Goal: Check status: Check status

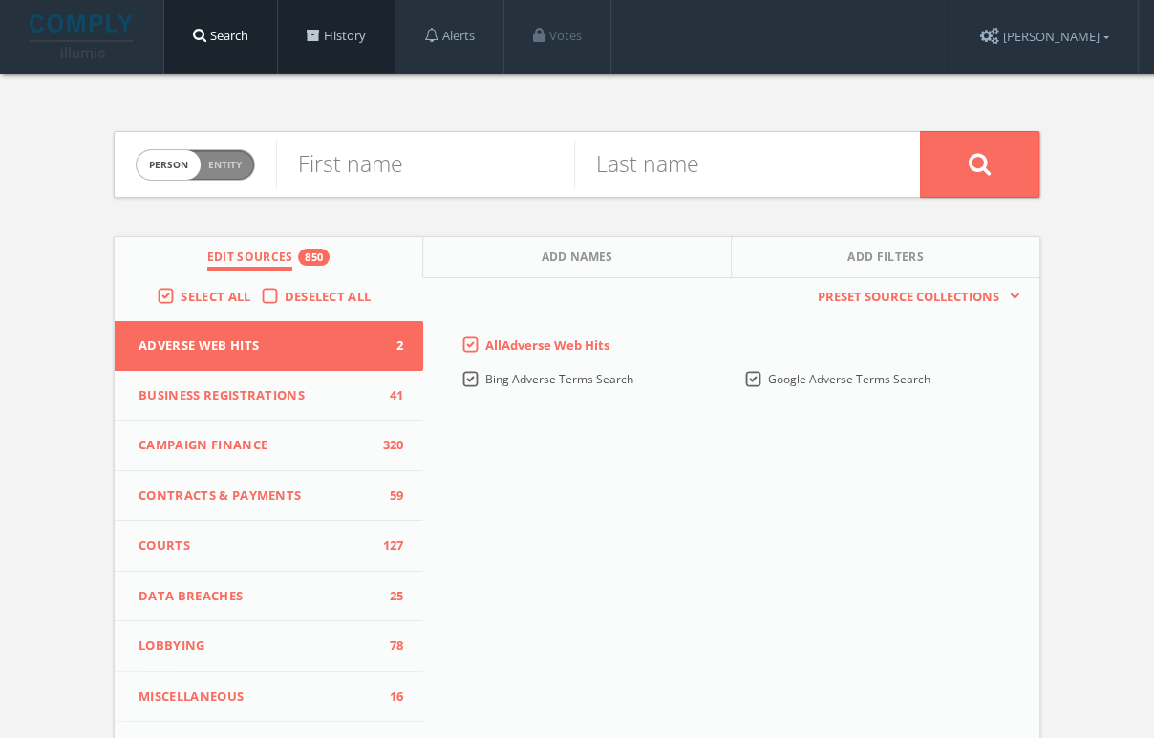
click at [356, 28] on link "History" at bounding box center [336, 36] width 117 height 73
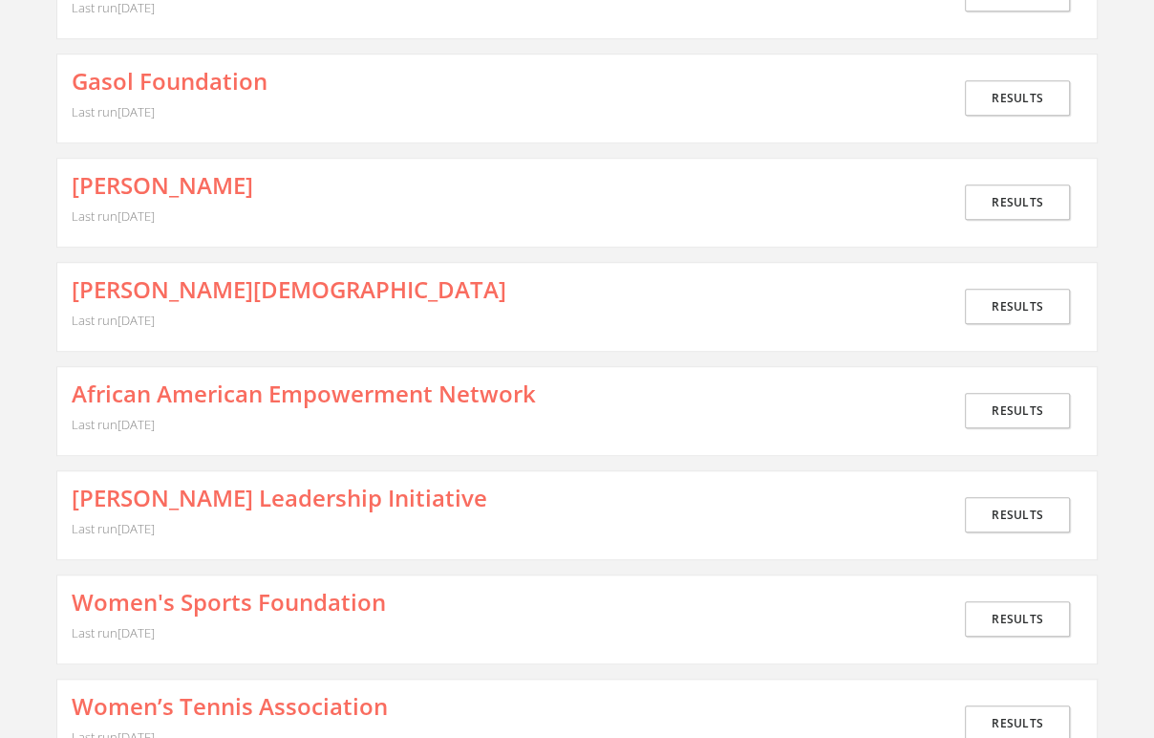
scroll to position [743, 0]
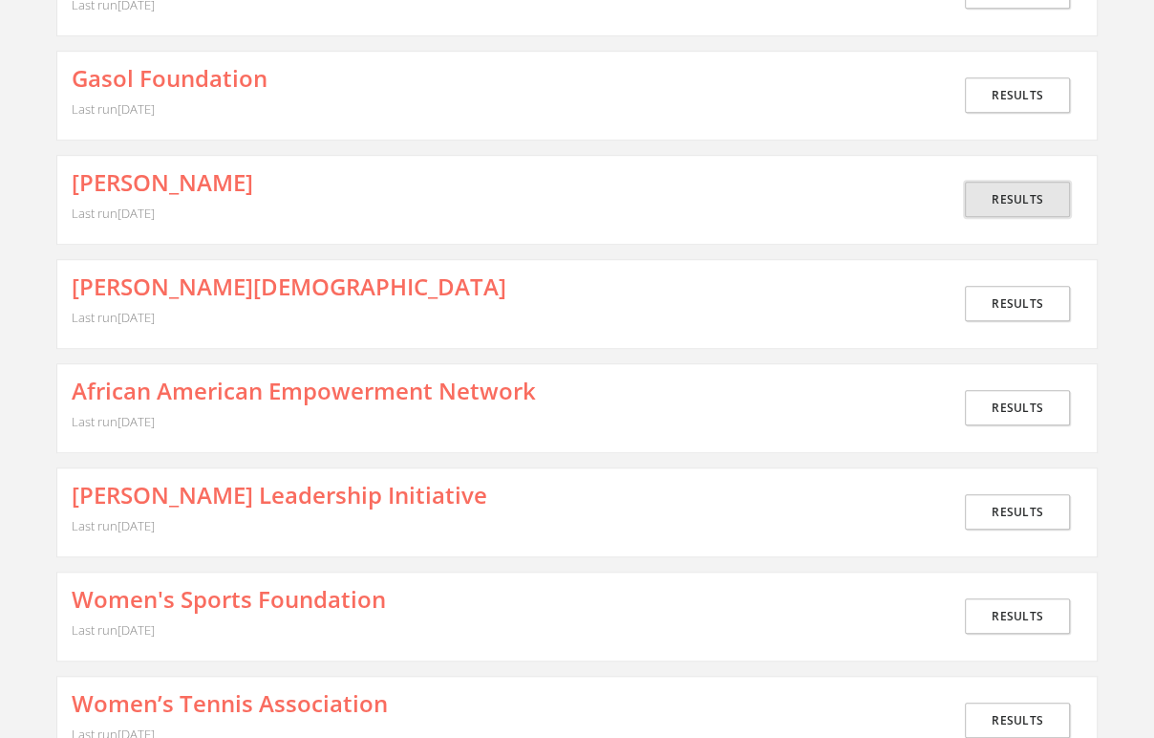
click at [1046, 187] on link "Results" at bounding box center [1017, 199] width 105 height 35
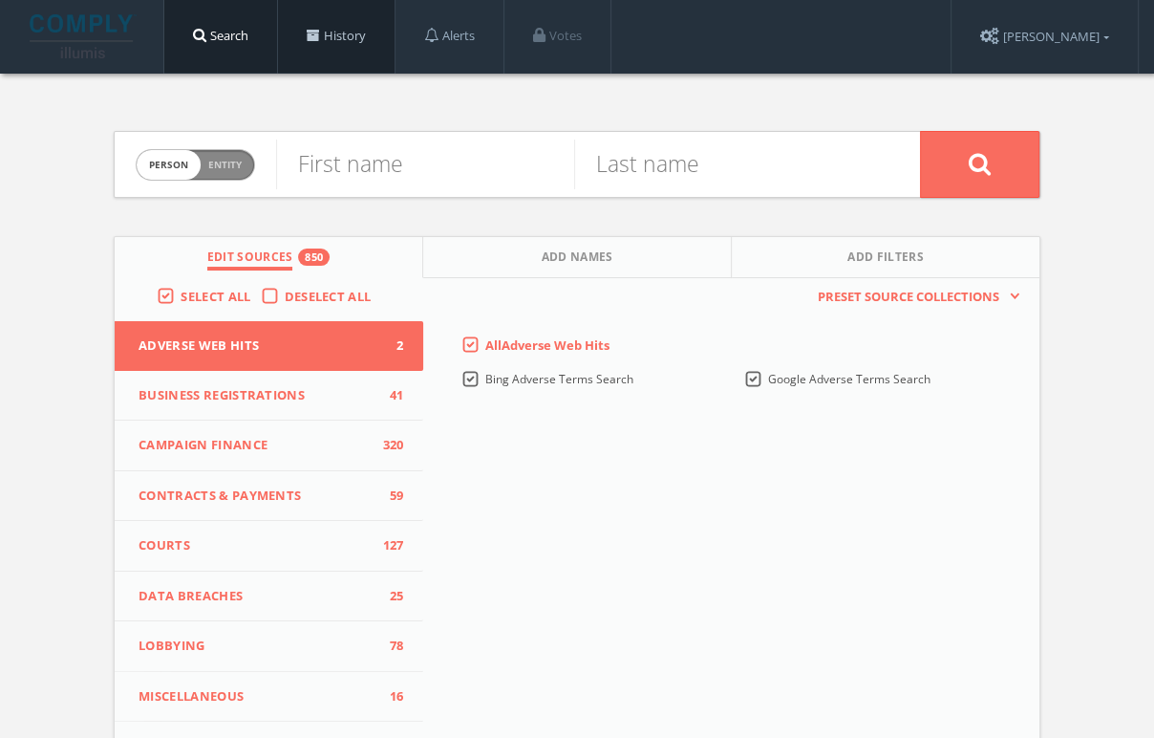
click at [357, 56] on link "History" at bounding box center [336, 36] width 117 height 73
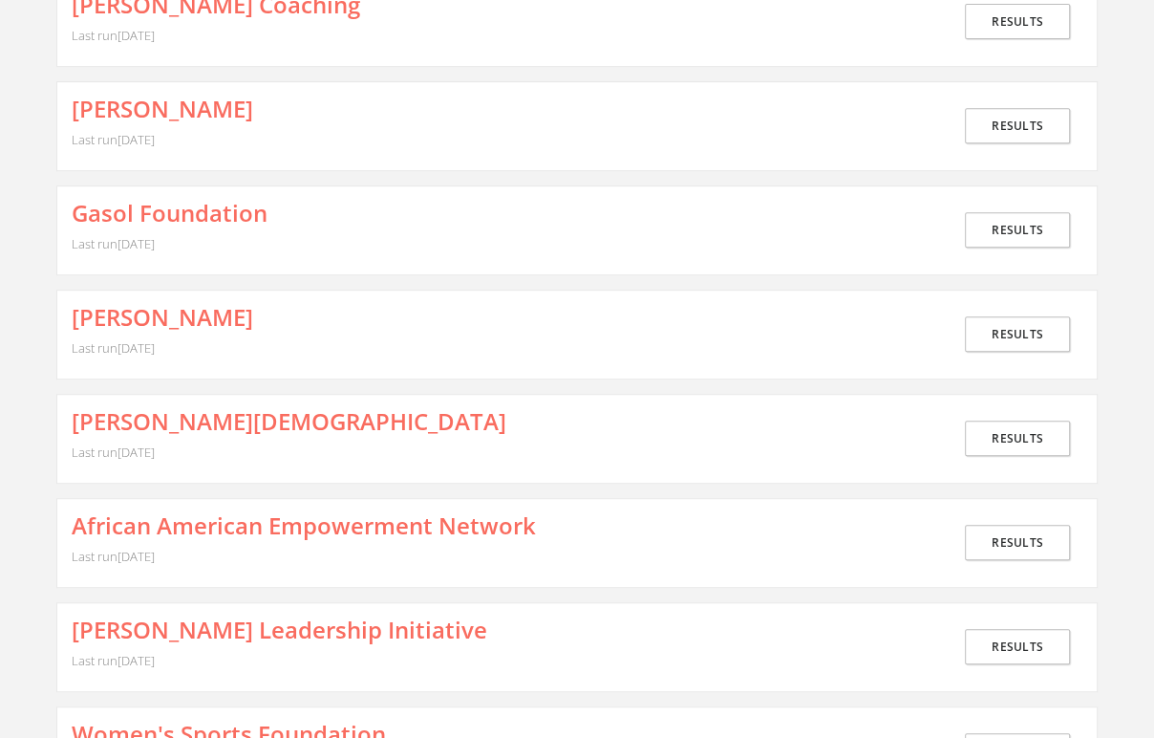
scroll to position [622, 0]
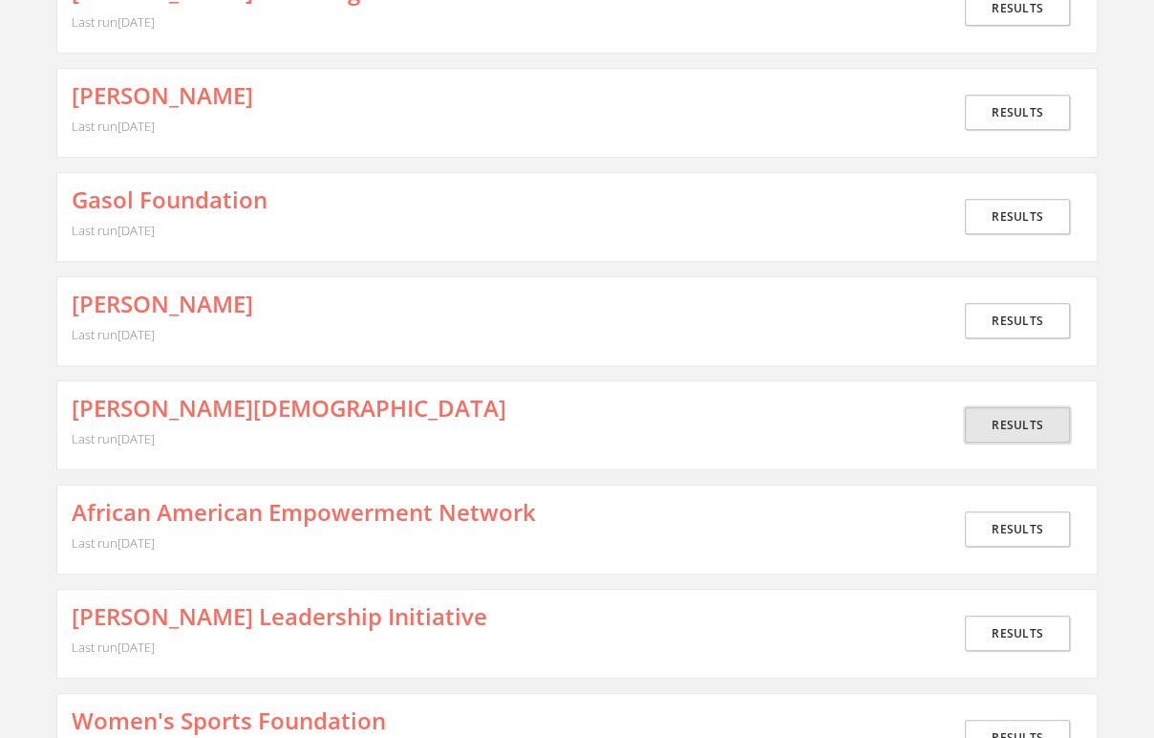
click at [1064, 408] on link "Results" at bounding box center [1017, 424] width 105 height 35
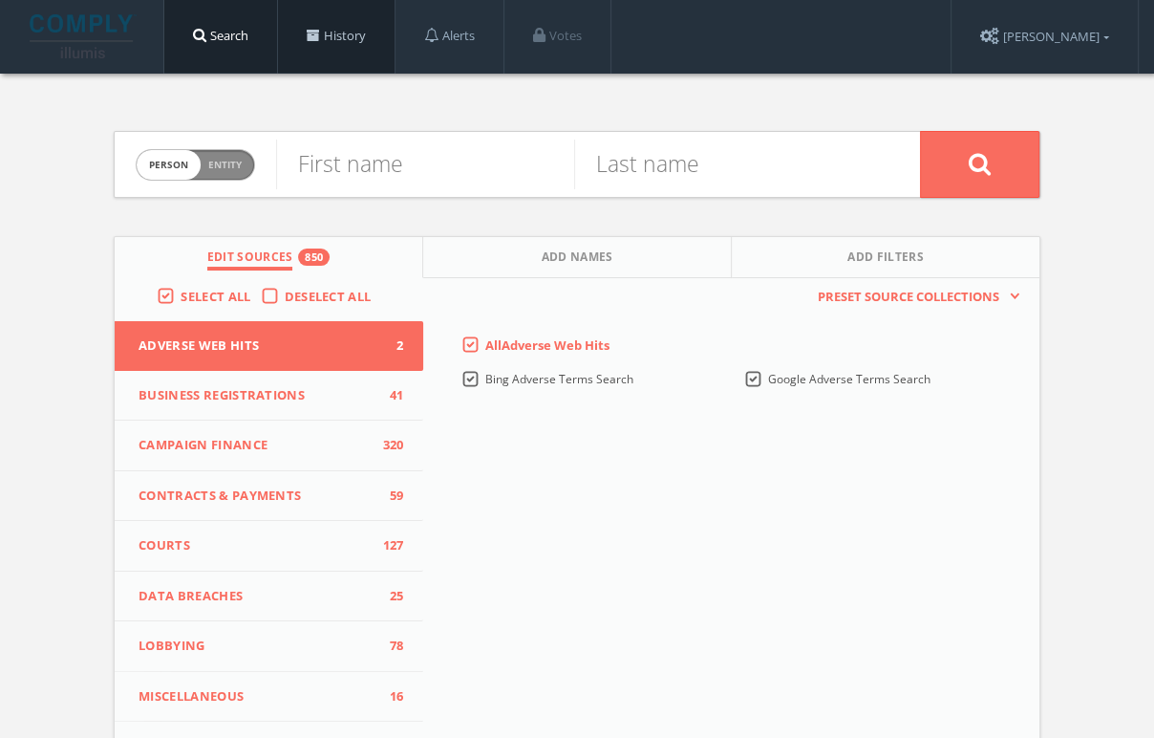
click at [359, 24] on link "History" at bounding box center [336, 36] width 117 height 73
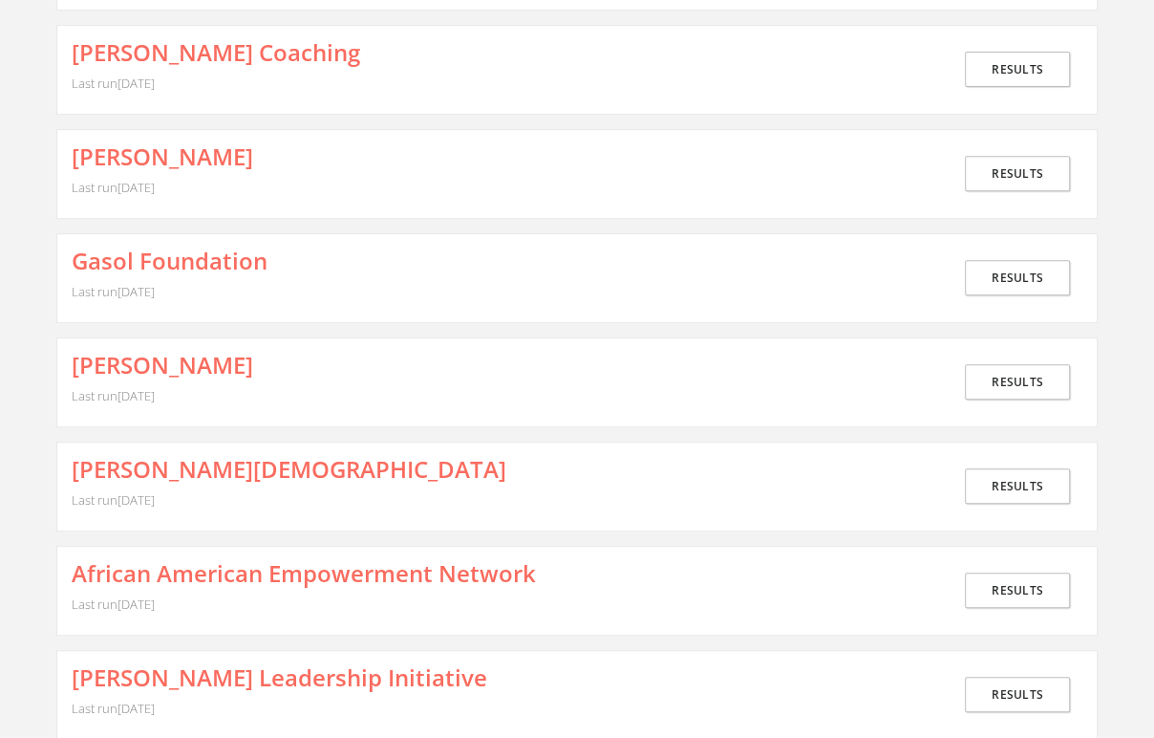
scroll to position [564, 0]
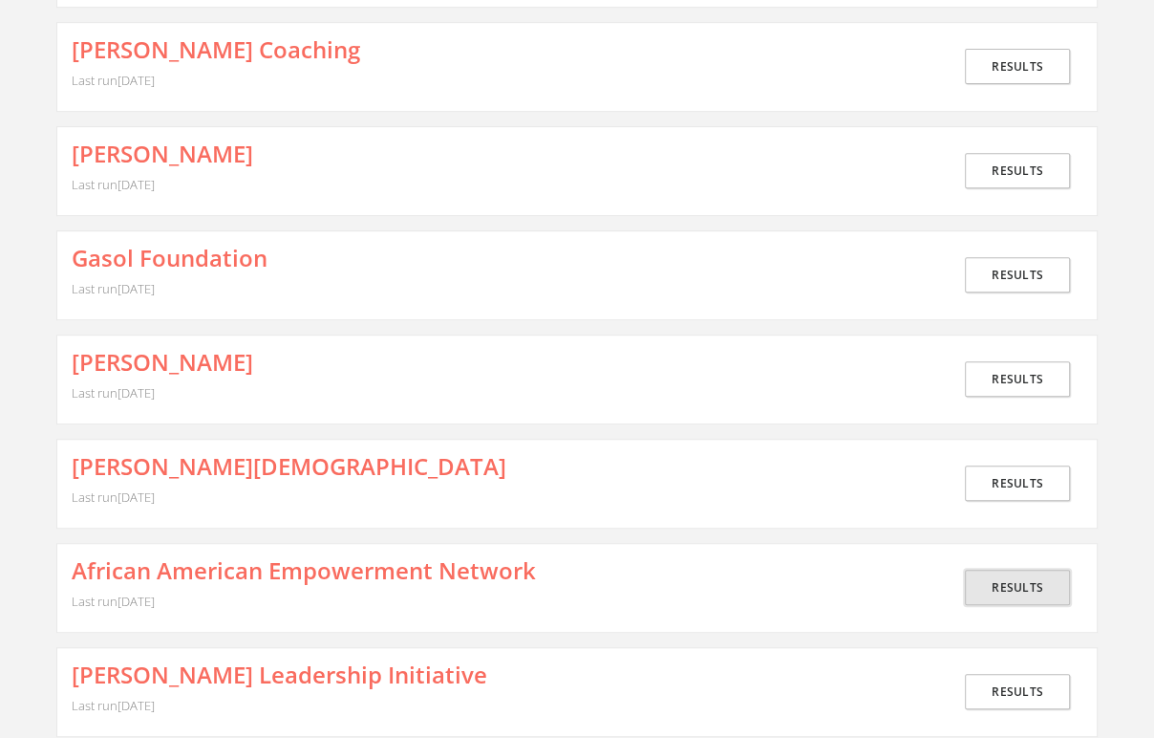
click at [1005, 577] on link "Results" at bounding box center [1017, 586] width 105 height 35
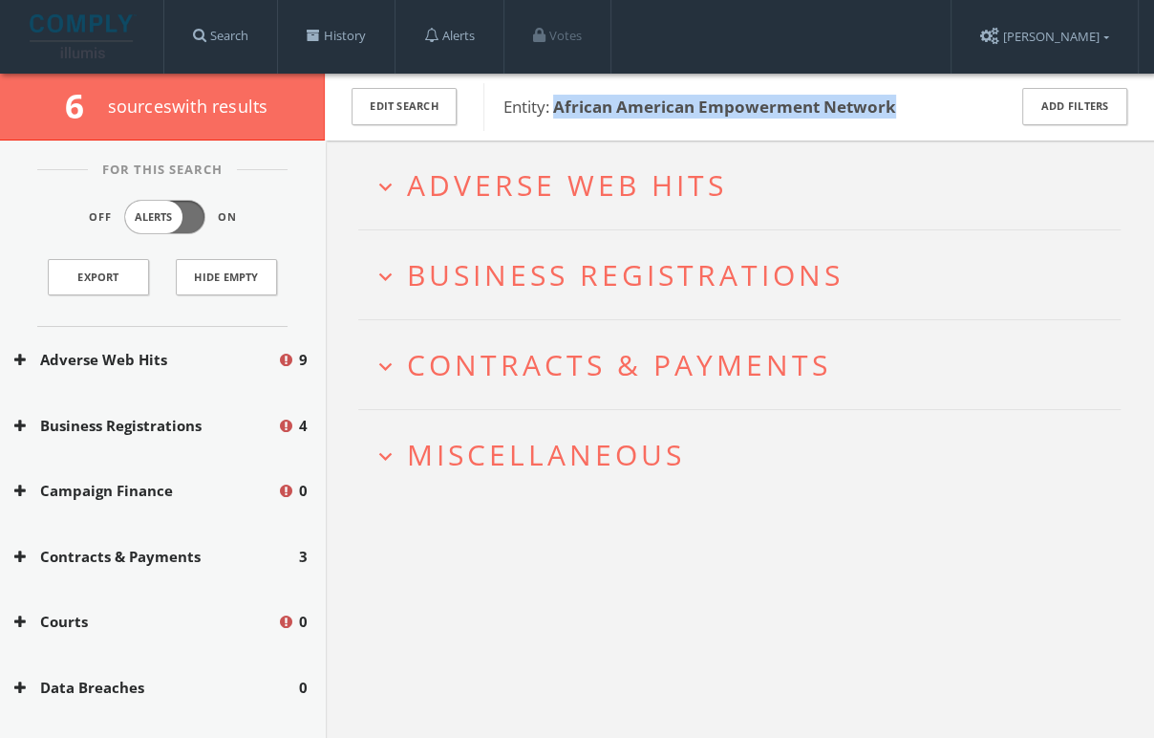
drag, startPoint x: 902, startPoint y: 99, endPoint x: 559, endPoint y: 96, distance: 343.1
click at [559, 96] on span "Entity: African American Empowerment Network" at bounding box center [743, 107] width 478 height 25
copy b "African American Empowerment Network"
